Goal: Find specific page/section: Find specific page/section

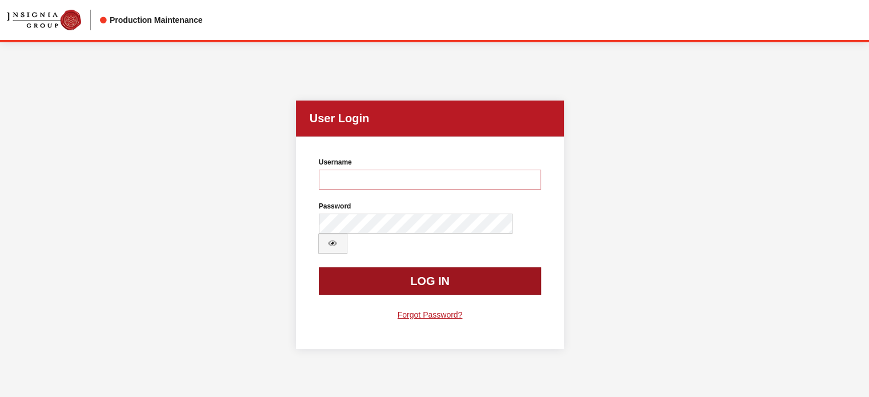
type input "kdart"
click at [480, 273] on button "Log In" at bounding box center [430, 280] width 223 height 27
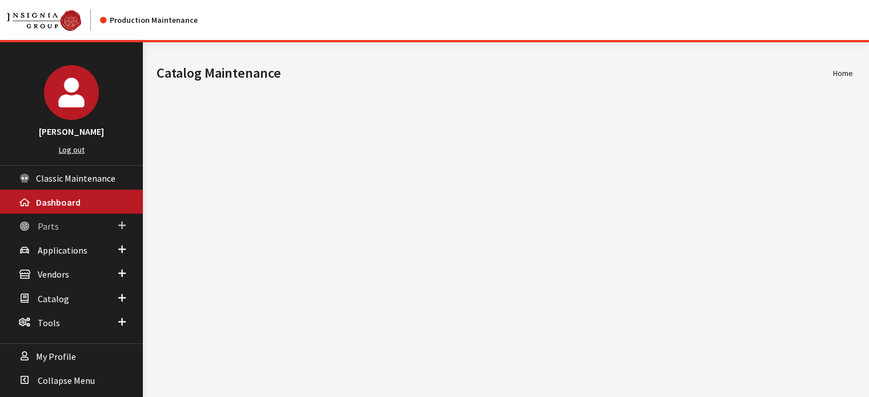
click at [80, 230] on link "Parts" at bounding box center [71, 226] width 143 height 24
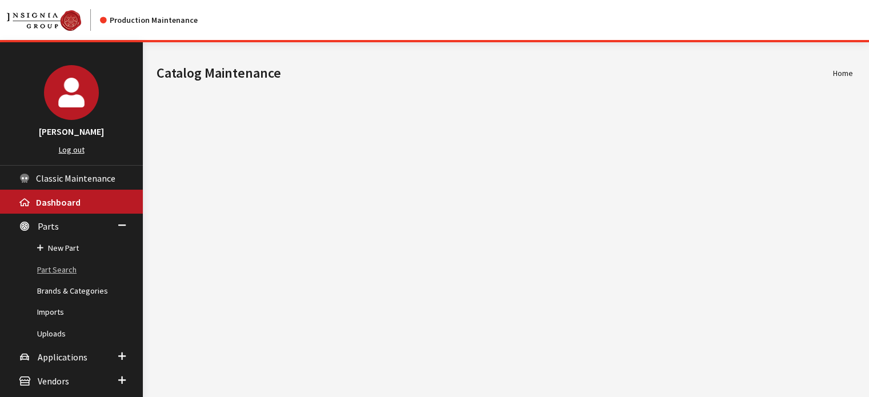
click at [69, 269] on link "Part Search" at bounding box center [71, 269] width 143 height 21
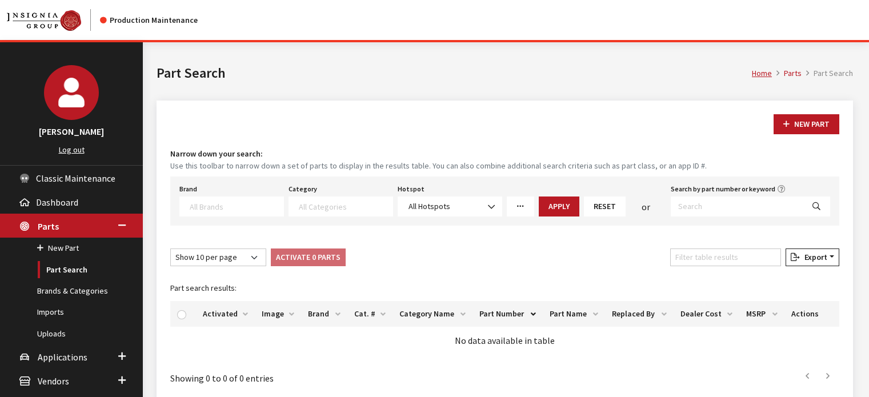
select select
drag, startPoint x: 730, startPoint y: 203, endPoint x: 799, endPoint y: 193, distance: 69.8
click at [730, 203] on input "Search by part number or keyword" at bounding box center [737, 207] width 133 height 20
paste input "VKBIK4039"
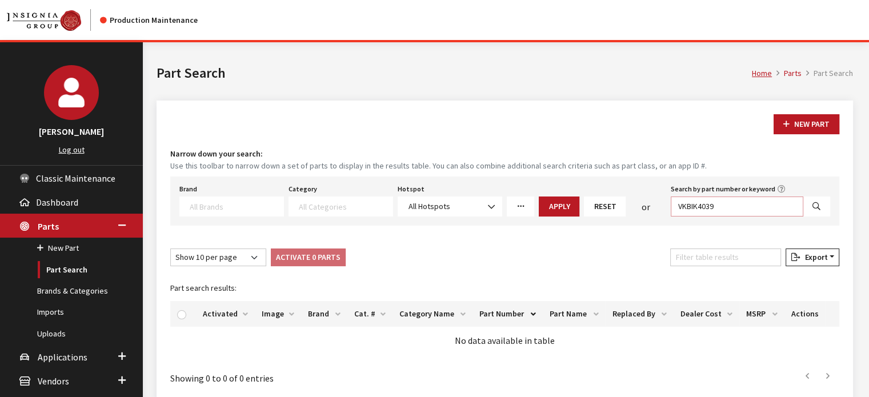
type input "VKBIK4039"
drag, startPoint x: 814, startPoint y: 199, endPoint x: 795, endPoint y: 207, distance: 20.5
click at [814, 199] on button "Search" at bounding box center [816, 207] width 27 height 20
select select
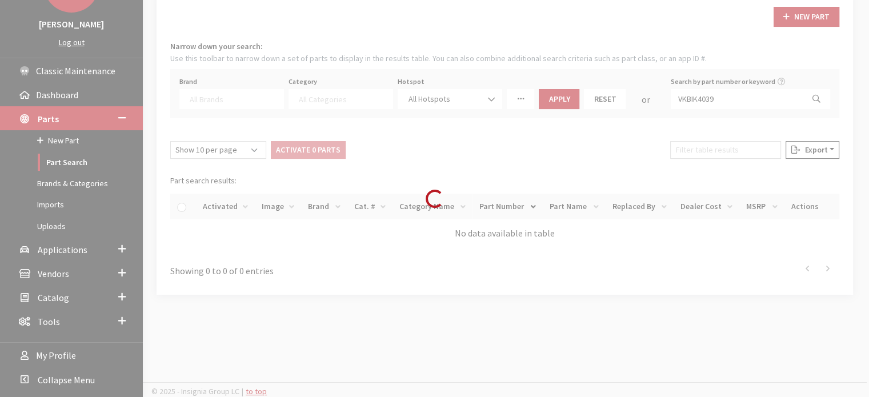
scroll to position [108, 0]
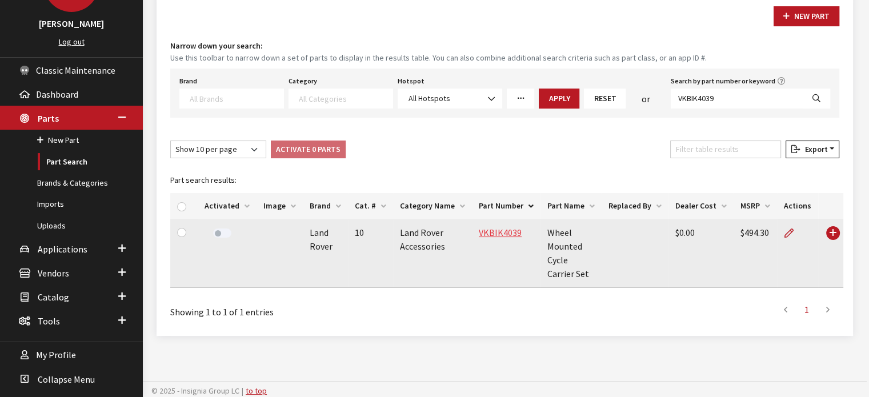
click at [490, 237] on link "VKBIK4039" at bounding box center [500, 232] width 43 height 11
